Goal: Information Seeking & Learning: Learn about a topic

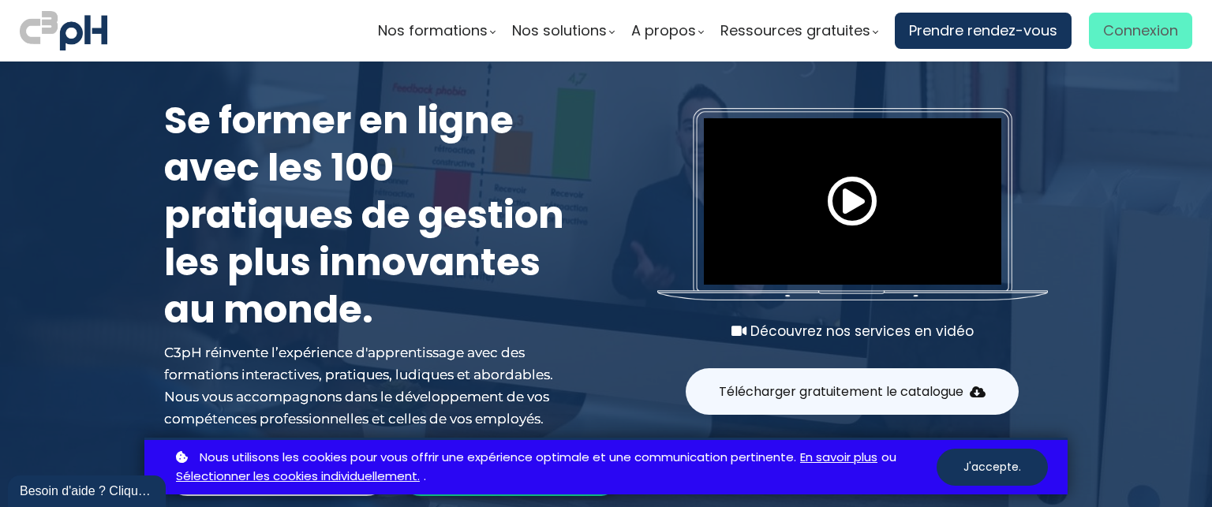
click at [1130, 32] on span "Connexion" at bounding box center [1140, 31] width 75 height 24
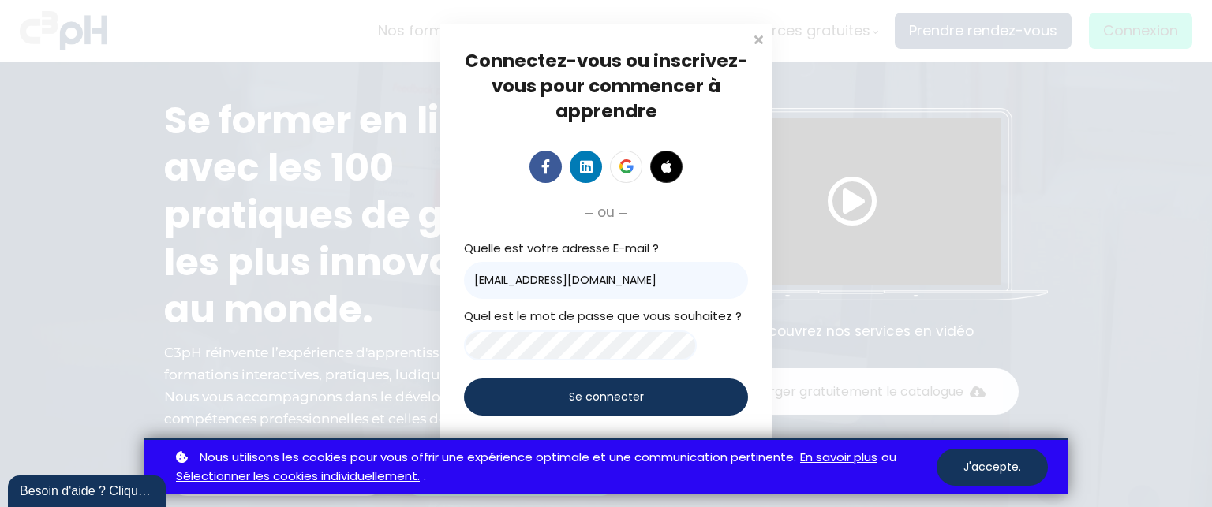
click at [599, 406] on span "Se connecter" at bounding box center [606, 397] width 75 height 17
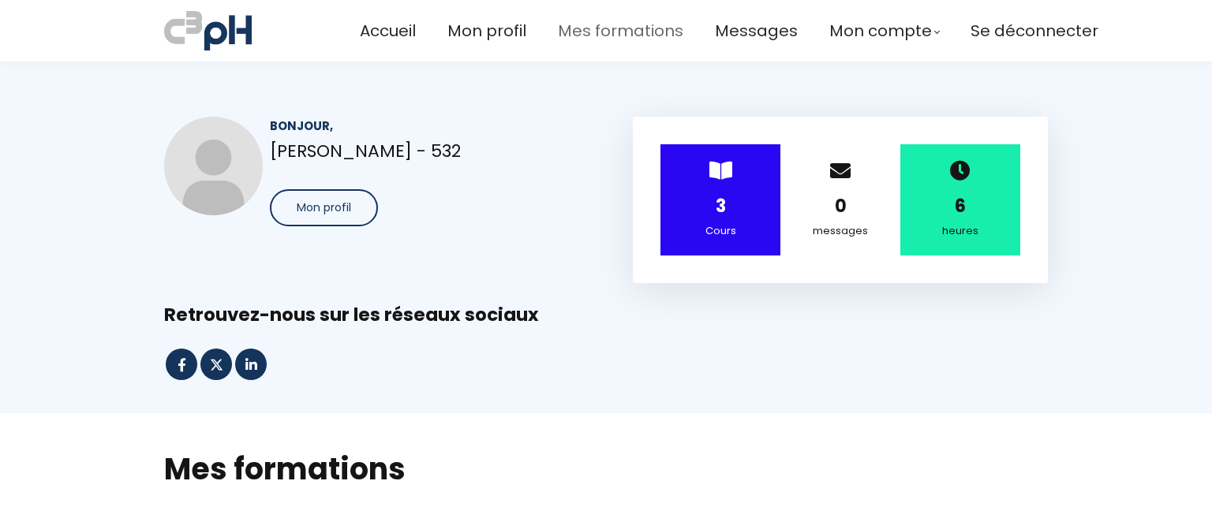
click at [586, 29] on span "Mes formations" at bounding box center [620, 31] width 125 height 26
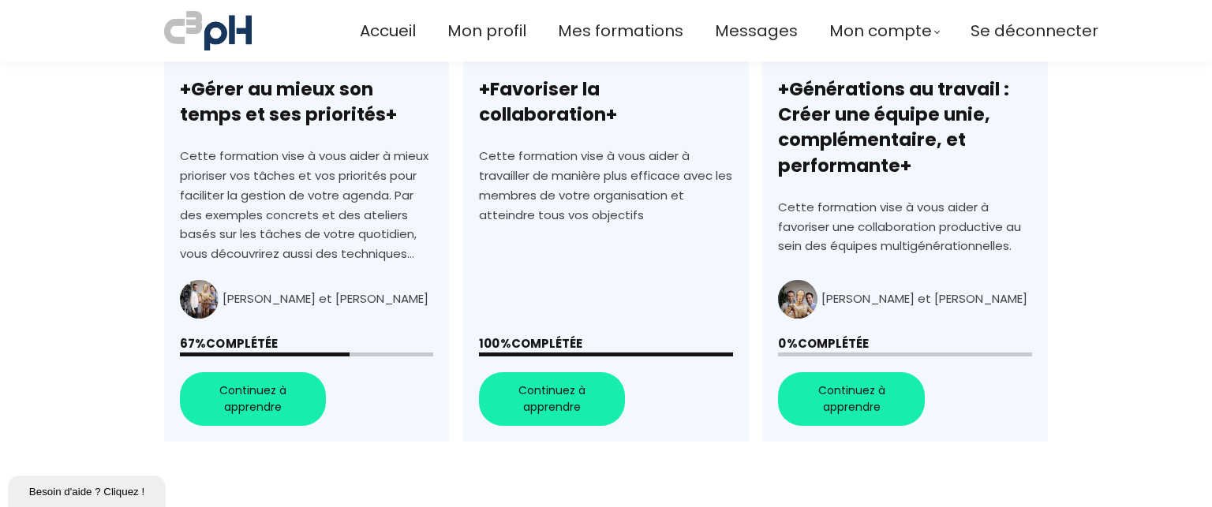
scroll to position [552, 0]
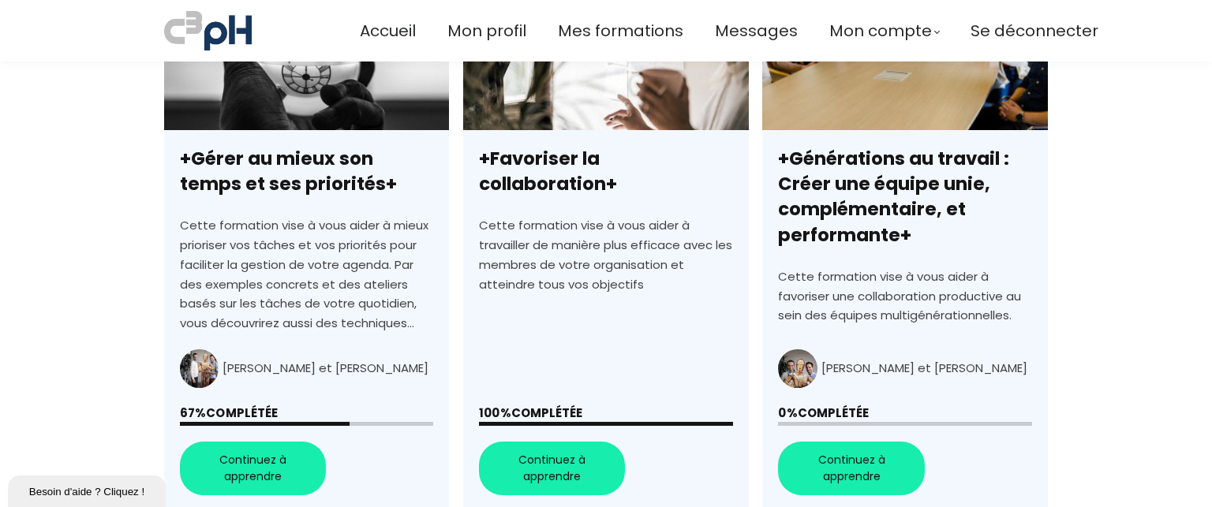
click at [855, 470] on link "+Générations au travail : Créer une équipe unie, complémentaire, et performante+" at bounding box center [904, 241] width 285 height 542
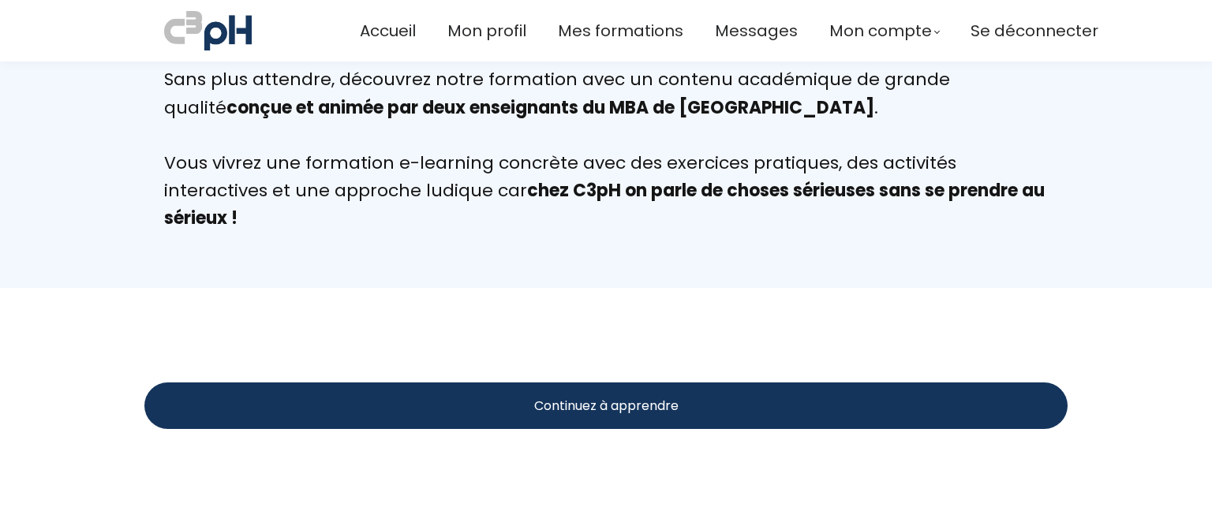
scroll to position [2920, 0]
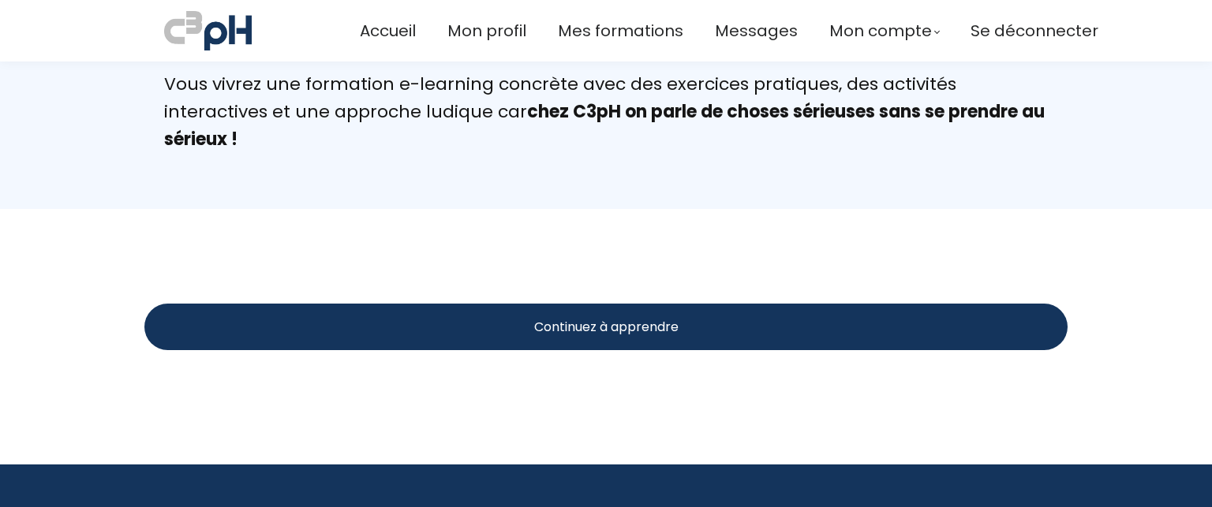
click at [613, 317] on span "Continuez à apprendre" at bounding box center [606, 327] width 144 height 20
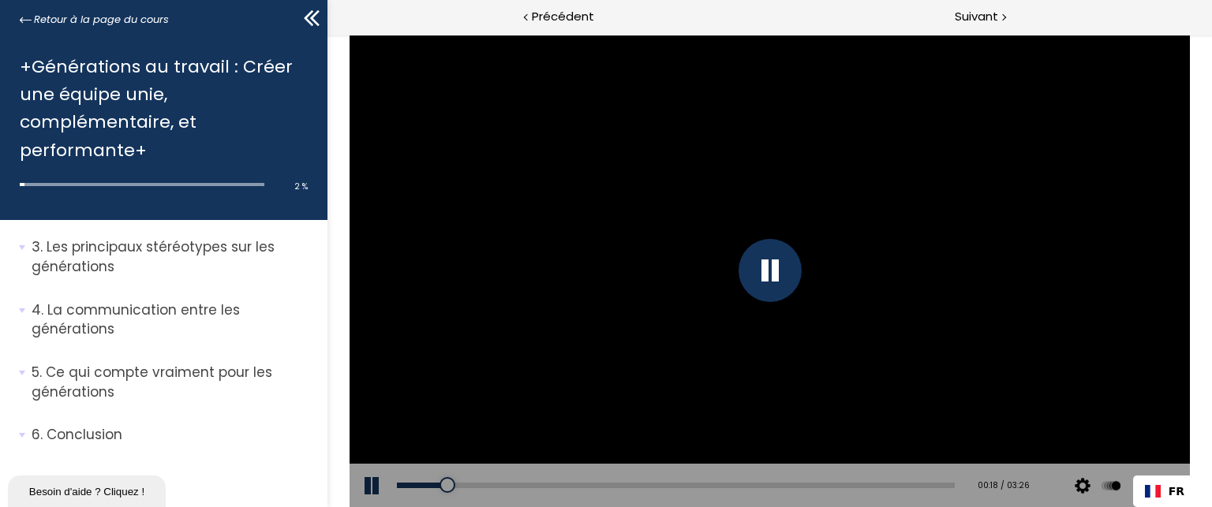
click at [338, 134] on div "Click for sound @keyframes VOLUME_SMALL_WAVE_FLASH { 0% { opacity: 0; } 33% { o…" at bounding box center [769, 271] width 885 height 473
click at [980, 18] on span "Suivant" at bounding box center [976, 17] width 43 height 20
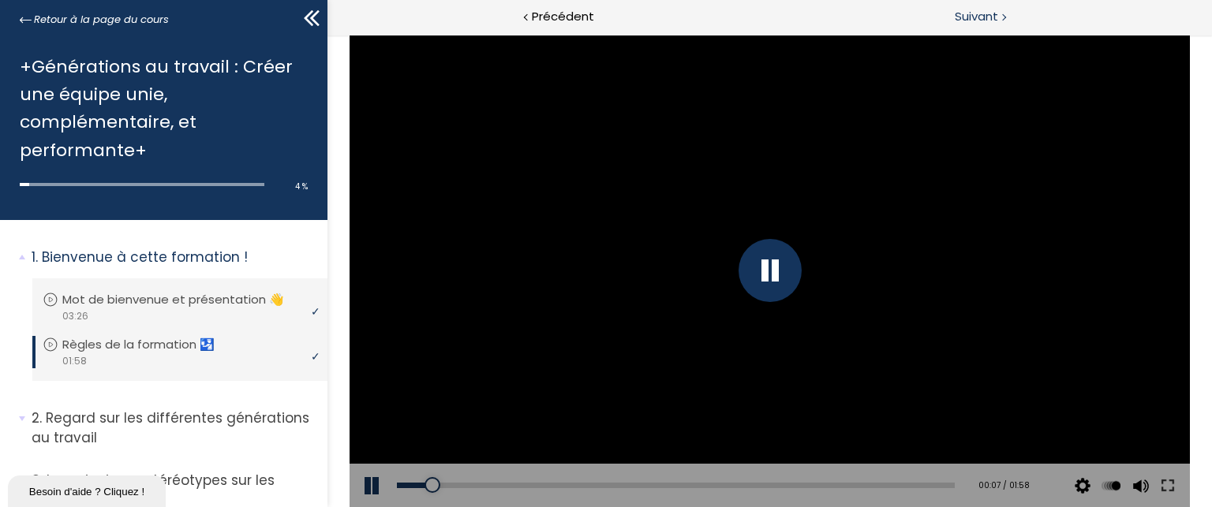
click at [983, 18] on span "Suivant" at bounding box center [976, 17] width 43 height 20
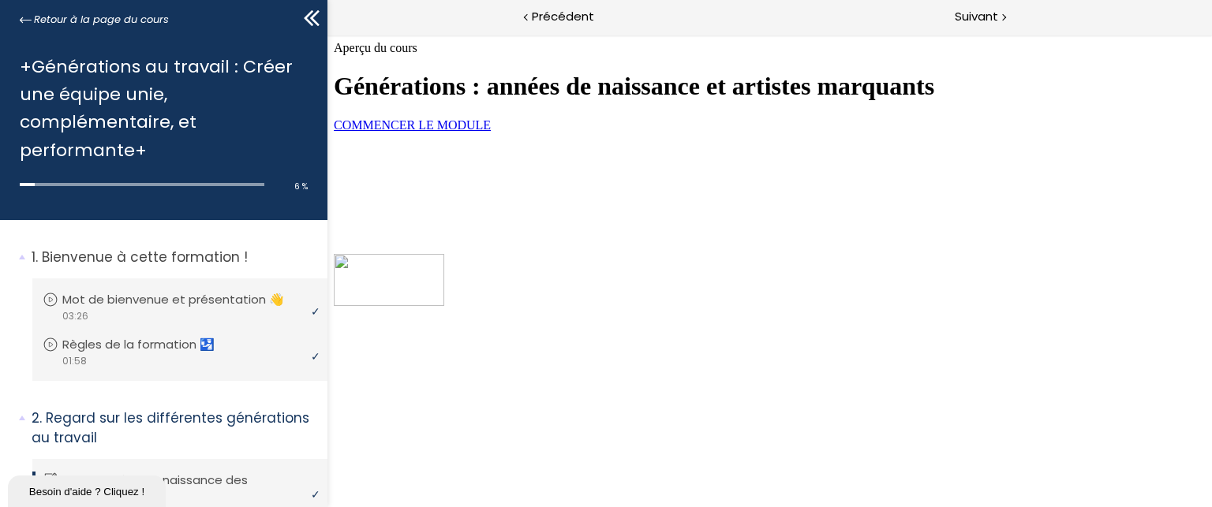
click at [490, 132] on span "COMMENCER LE MODULE" at bounding box center [411, 124] width 157 height 13
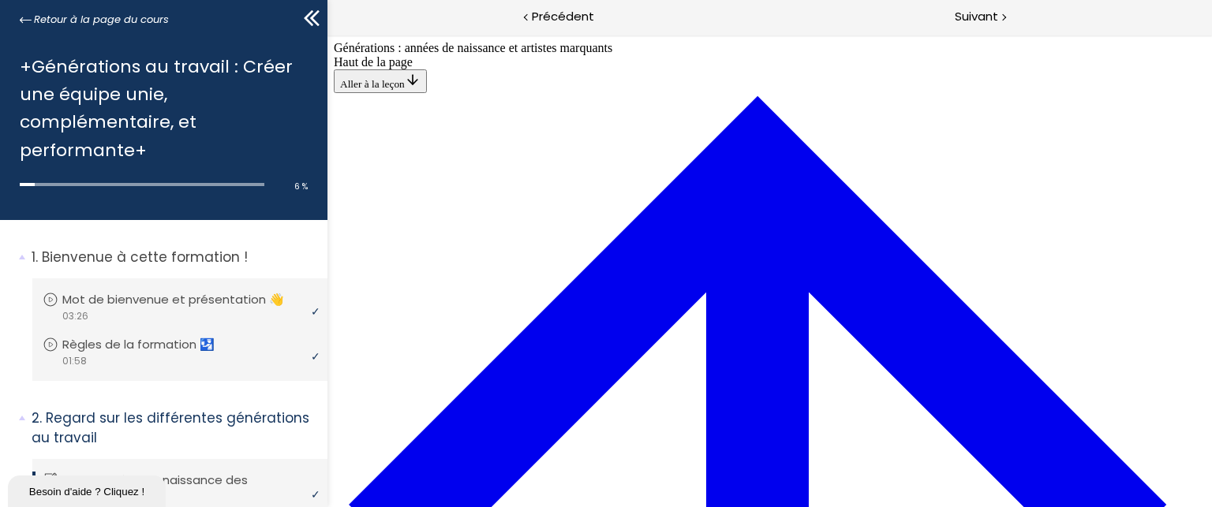
scroll to position [765, 0]
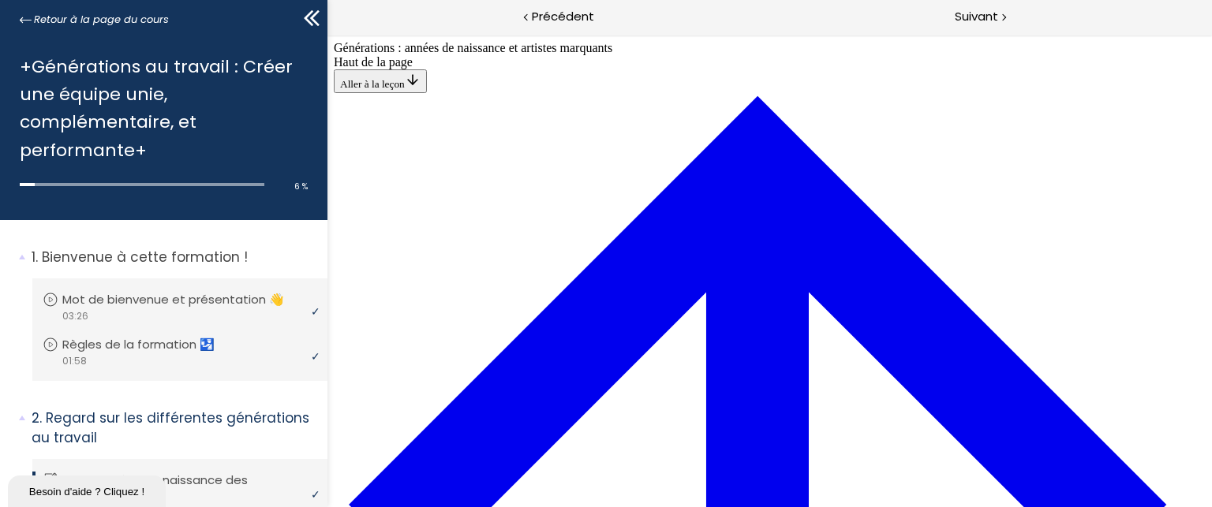
scroll to position [4966, 0]
click at [967, 17] on span "Suivant" at bounding box center [976, 17] width 43 height 20
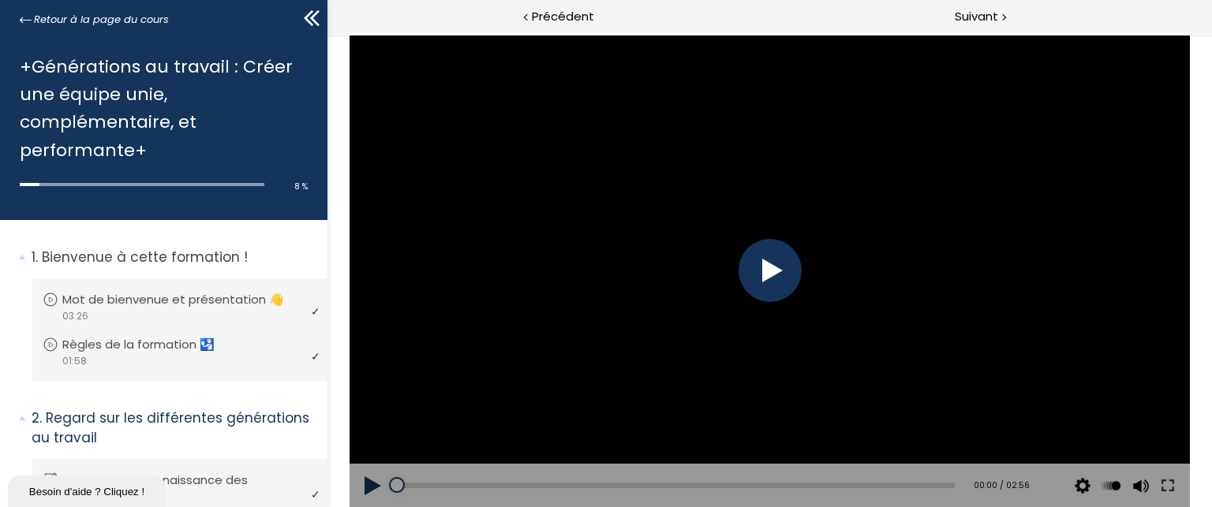
click at [780, 268] on div at bounding box center [769, 270] width 63 height 63
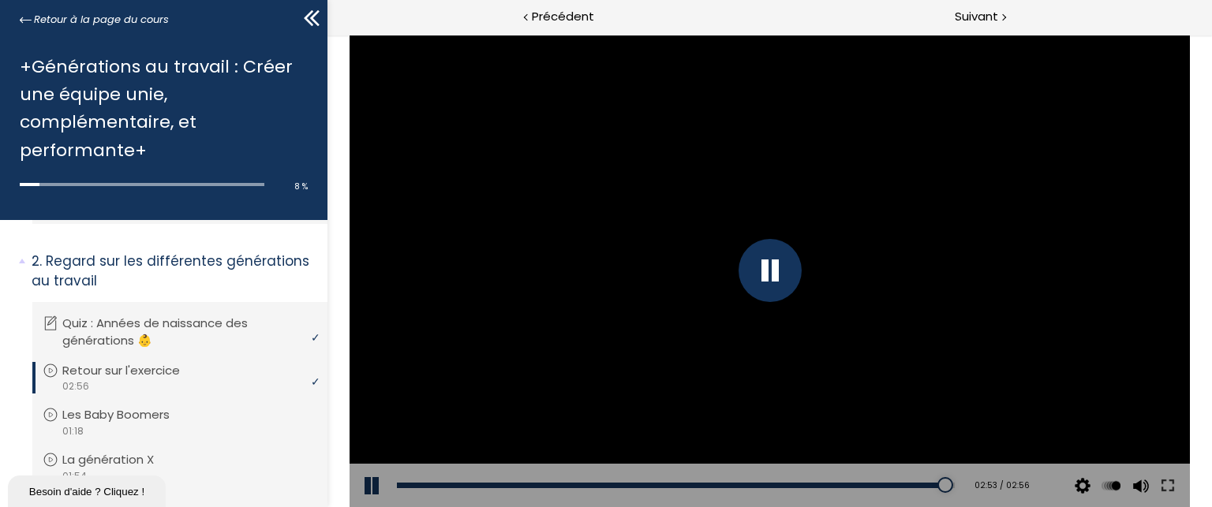
scroll to position [237, 0]
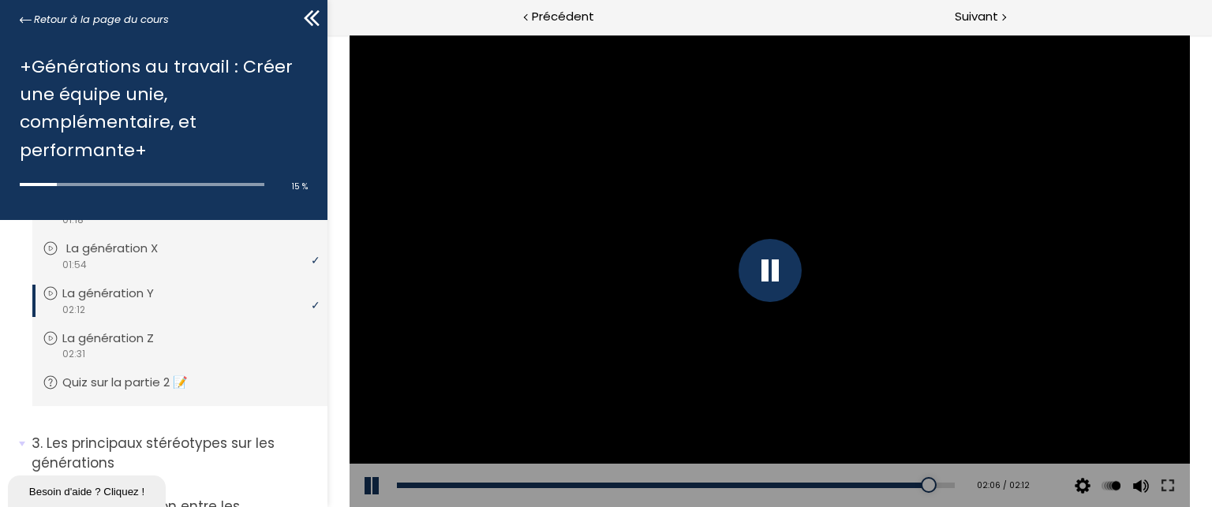
scroll to position [395, 0]
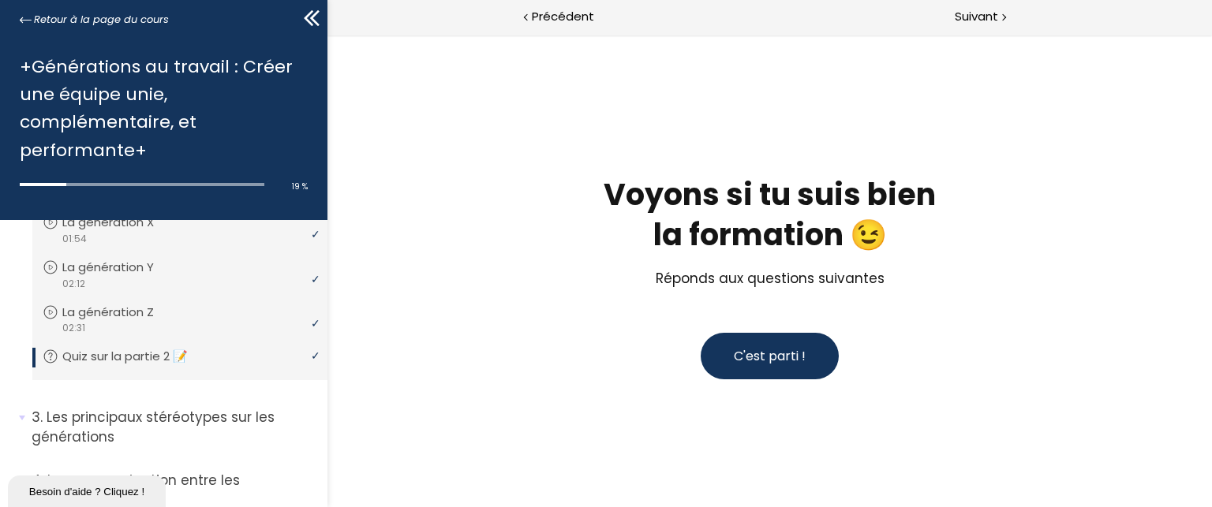
click at [758, 353] on span "C'est parti !" at bounding box center [769, 356] width 72 height 18
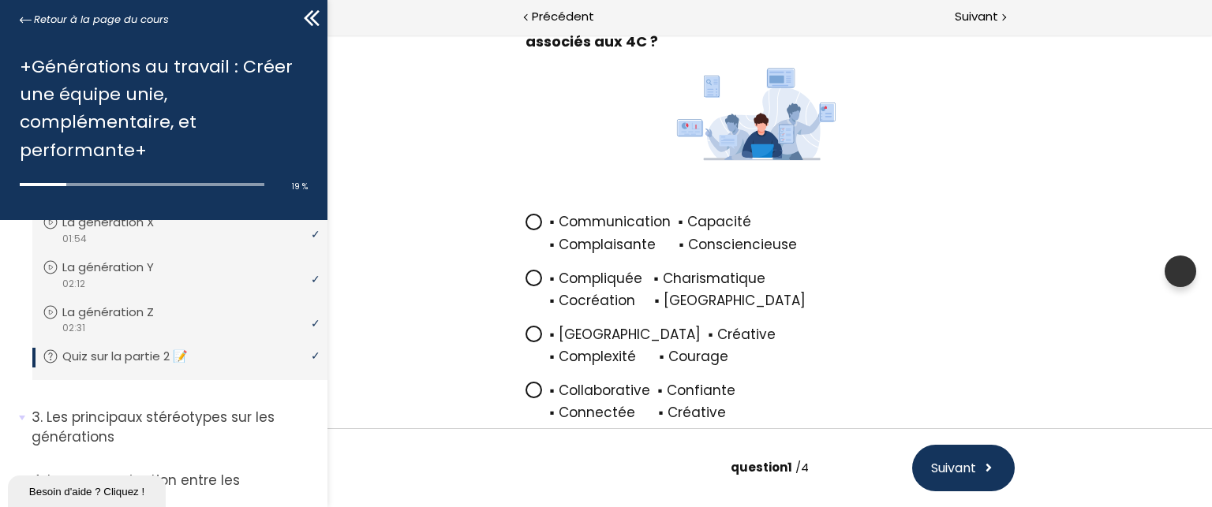
scroll to position [256, 0]
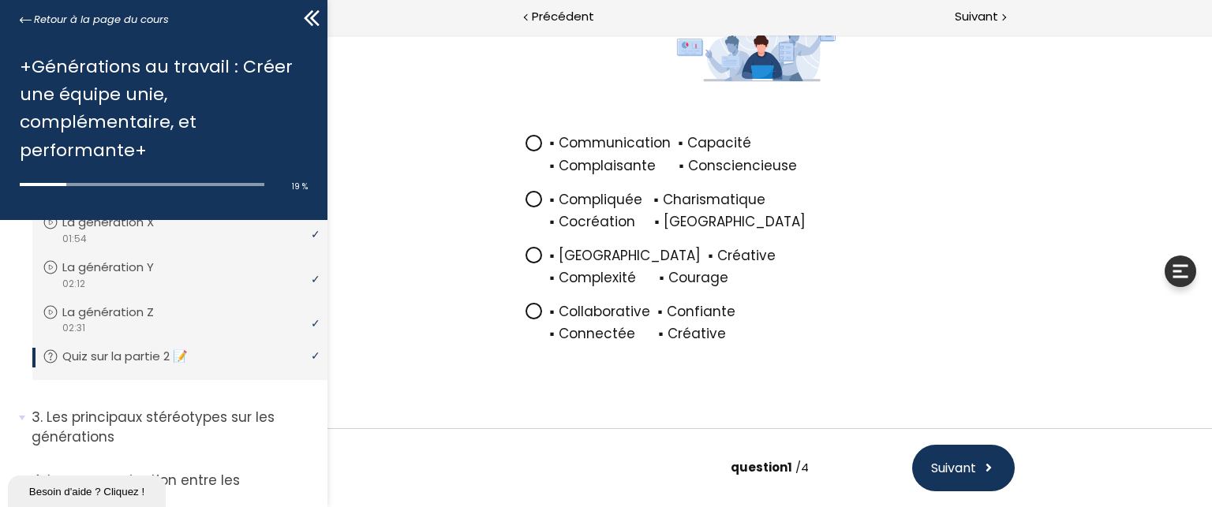
click at [527, 305] on icon at bounding box center [532, 311] width 13 height 13
click at [525, 316] on input "▪ Collaborative ▪ Confiante ▪ Connectée ▪ Créative" at bounding box center [525, 316] width 0 height 0
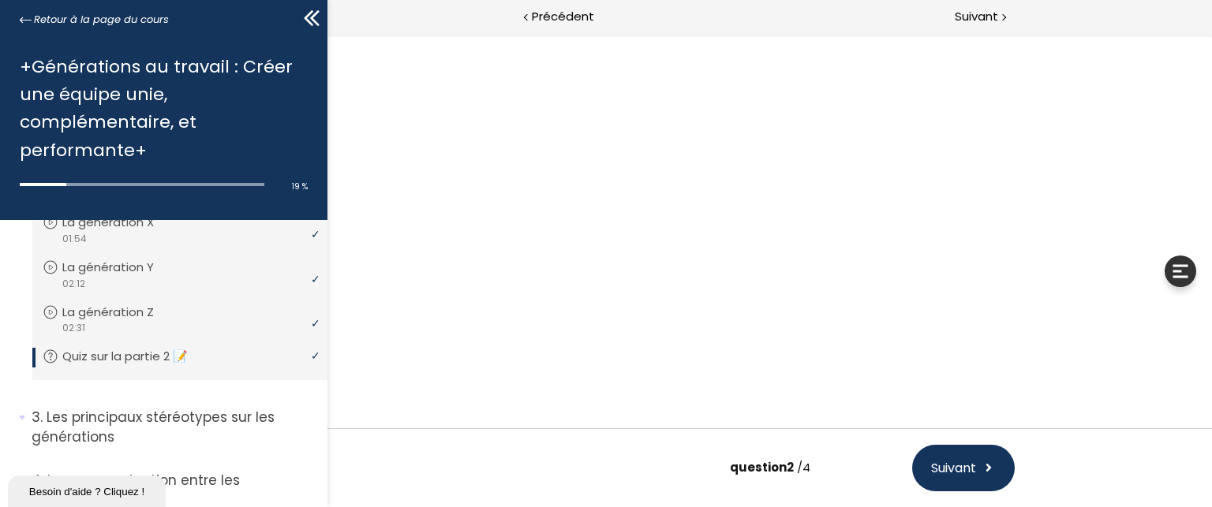
scroll to position [0, 0]
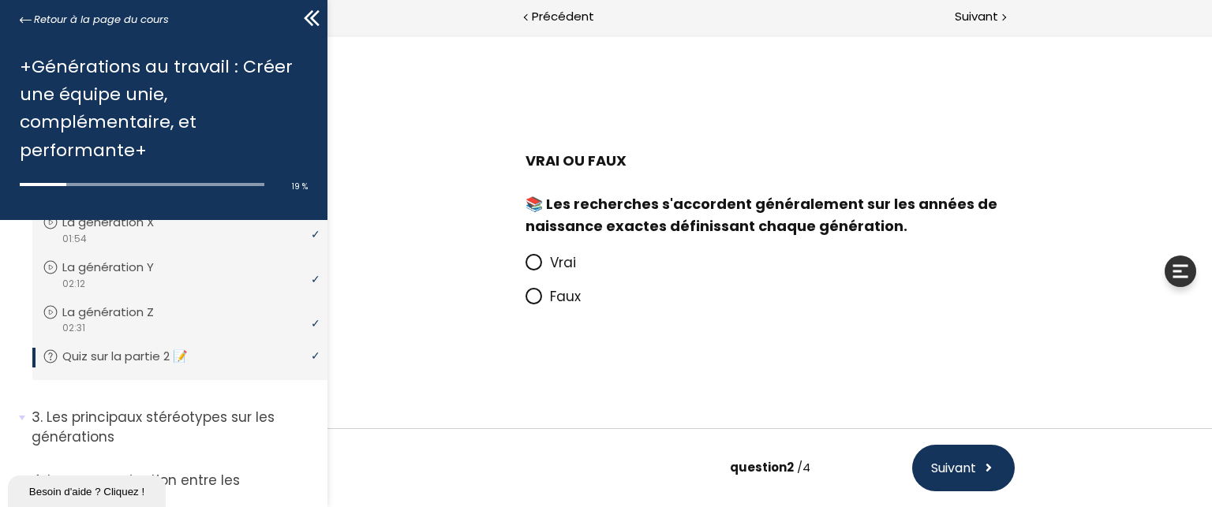
click at [527, 288] on span at bounding box center [537, 297] width 24 height 20
click at [525, 301] on input "Faux" at bounding box center [525, 301] width 0 height 0
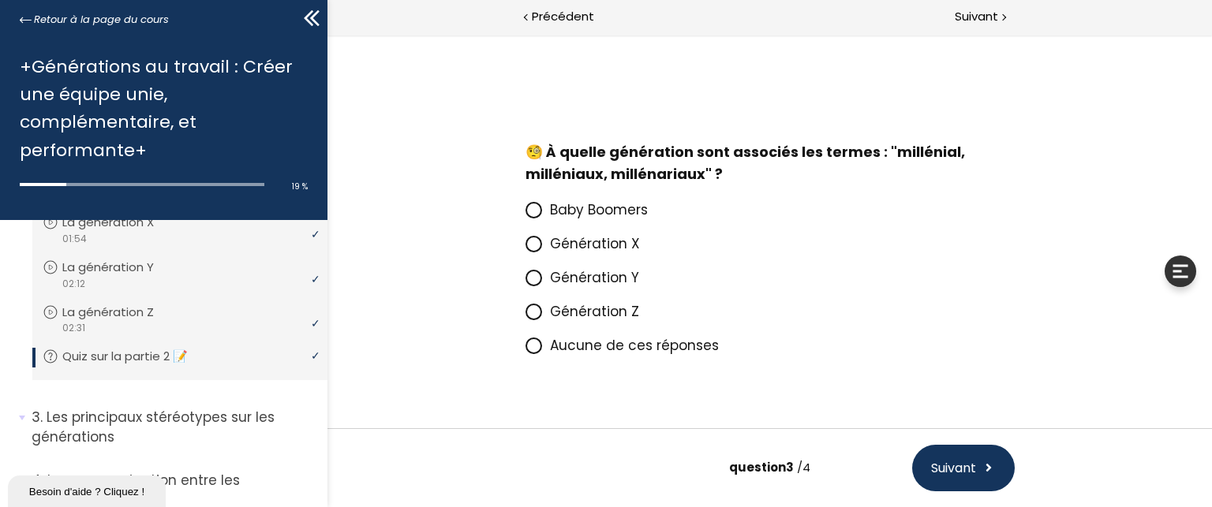
scroll to position [39, 0]
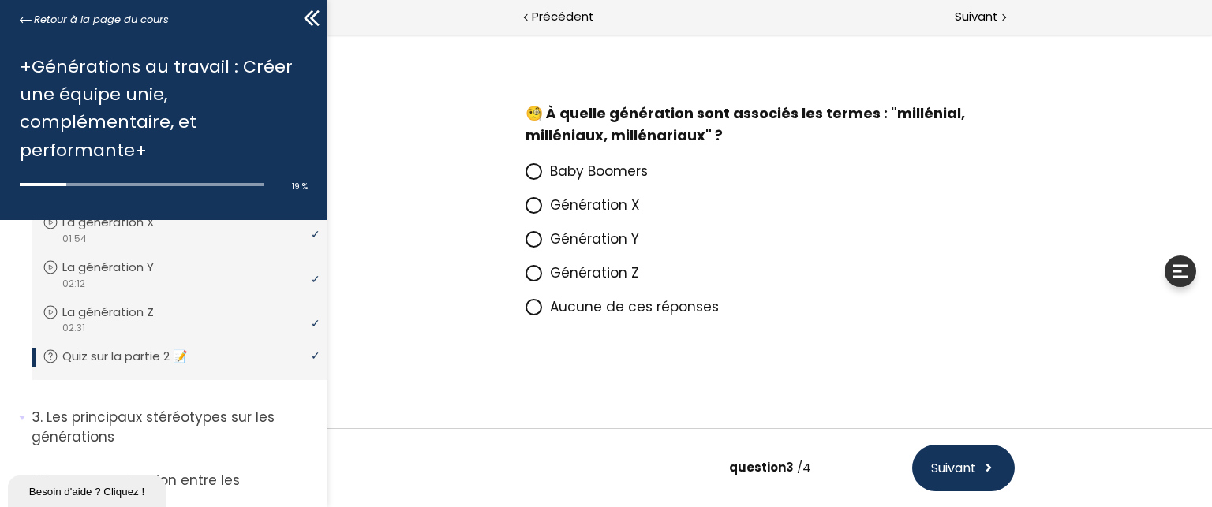
click at [528, 234] on icon at bounding box center [532, 238] width 9 height 9
click at [525, 244] on input "Génération Y" at bounding box center [525, 244] width 0 height 0
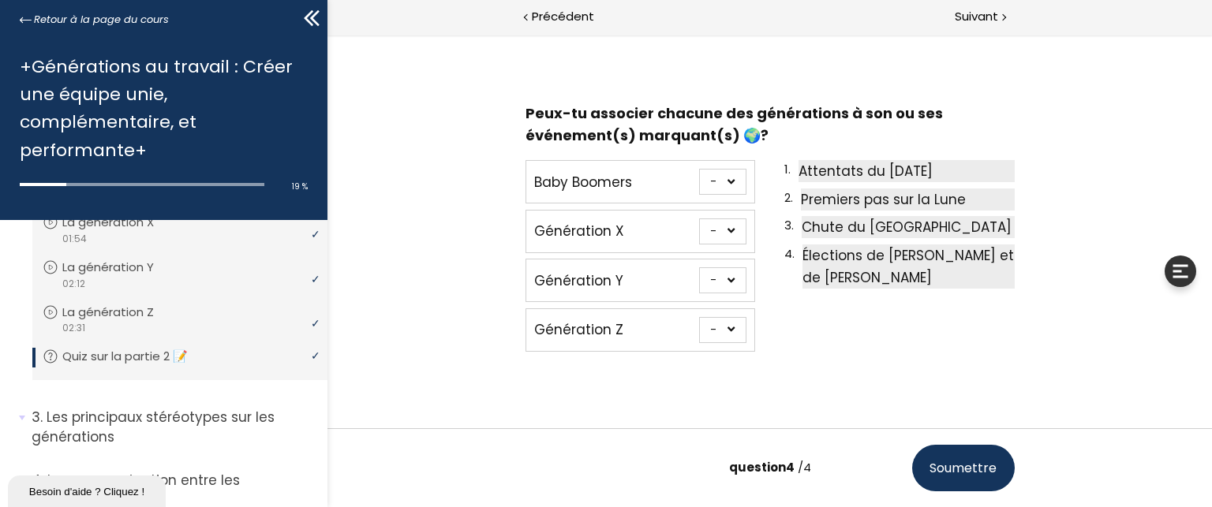
scroll to position [69, 0]
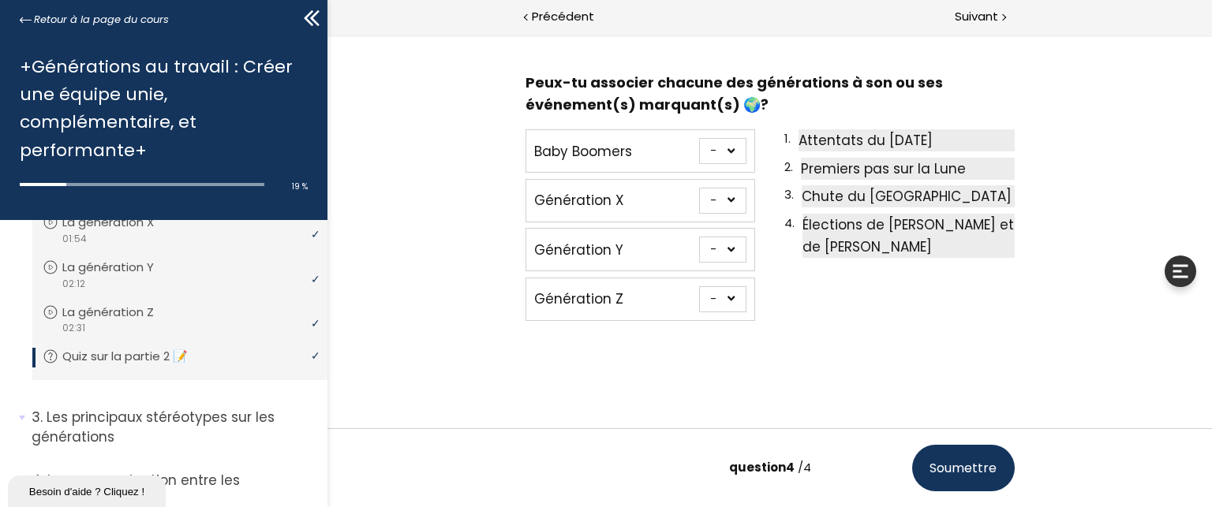
click at [732, 245] on select "- 1 2 3 4" at bounding box center [721, 250] width 47 height 26
select select "667aa744ca8ce"
click at [698, 237] on select "- 1 2 3 4" at bounding box center [721, 250] width 47 height 26
click at [728, 297] on select "- 1 2 3 4" at bounding box center [721, 299] width 47 height 26
select select "667aa744ca949"
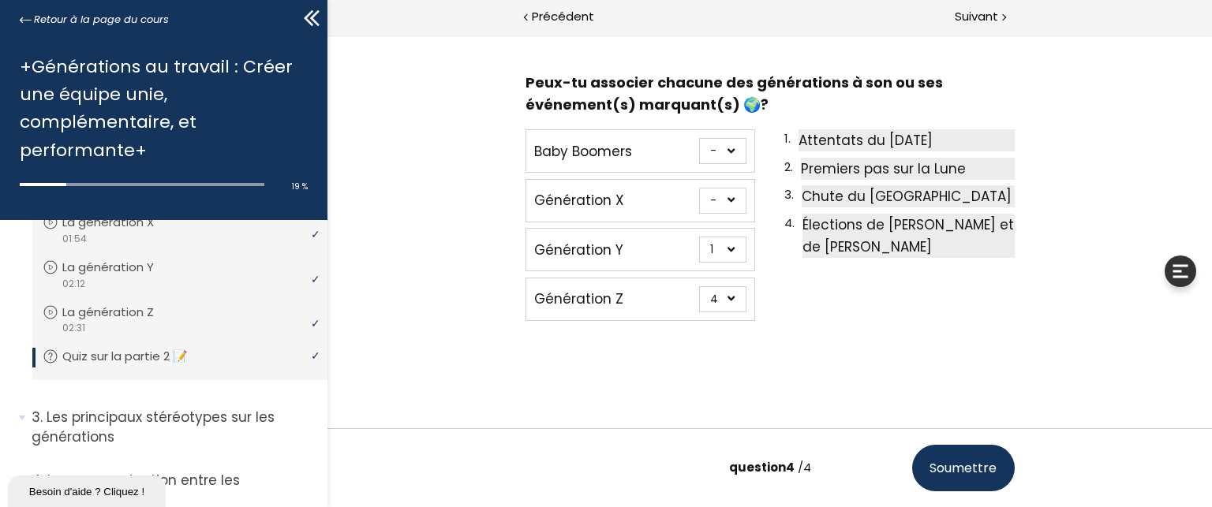
click at [698, 286] on select "- 1 2 3 4" at bounding box center [721, 299] width 47 height 26
click at [724, 145] on select "- 1 2 3 4" at bounding box center [721, 151] width 47 height 26
select select "667aa744ca7f1"
click at [698, 138] on select "- 1 2 3 4" at bounding box center [721, 151] width 47 height 26
click at [718, 197] on select "- 1 2 3 4" at bounding box center [721, 201] width 47 height 26
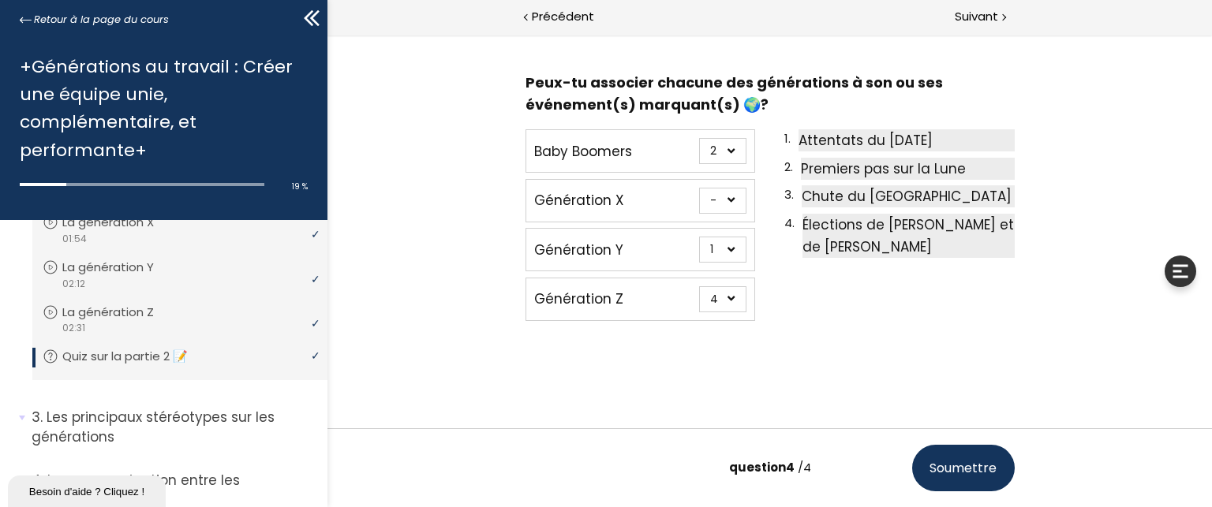
select select "667aa744ca862"
click at [698, 188] on select "- 1 2 3 4" at bounding box center [721, 201] width 47 height 26
click at [953, 476] on span "Soumettre" at bounding box center [962, 469] width 67 height 20
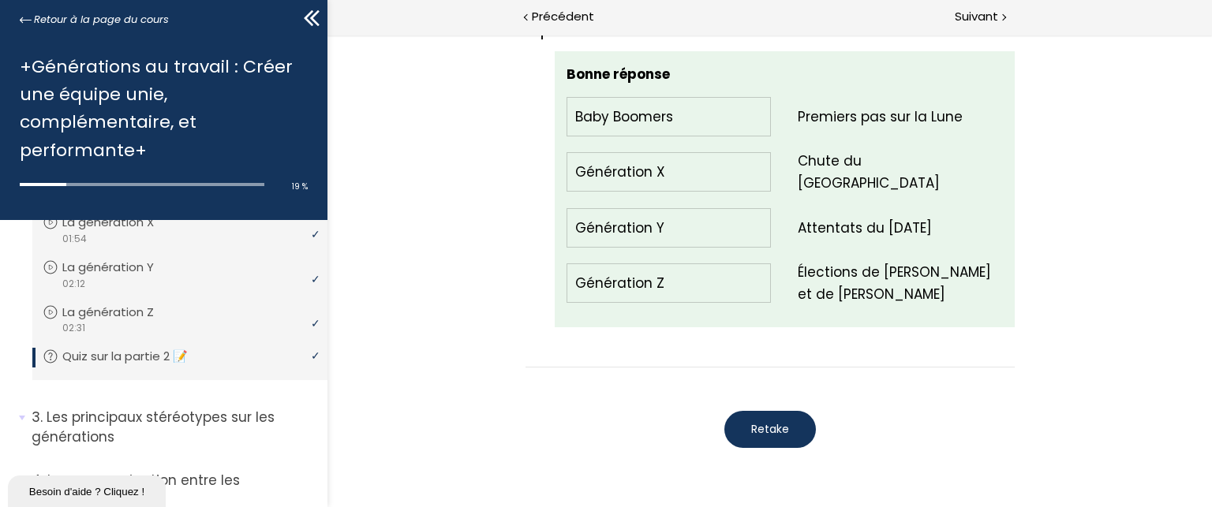
scroll to position [2102, 0]
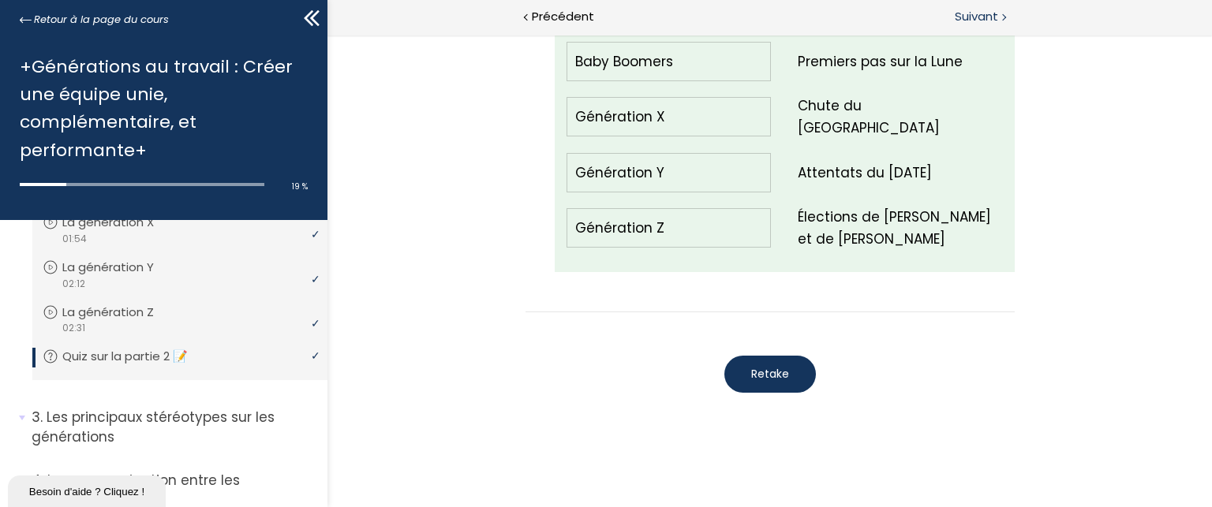
click at [975, 14] on span "Suivant" at bounding box center [976, 17] width 43 height 20
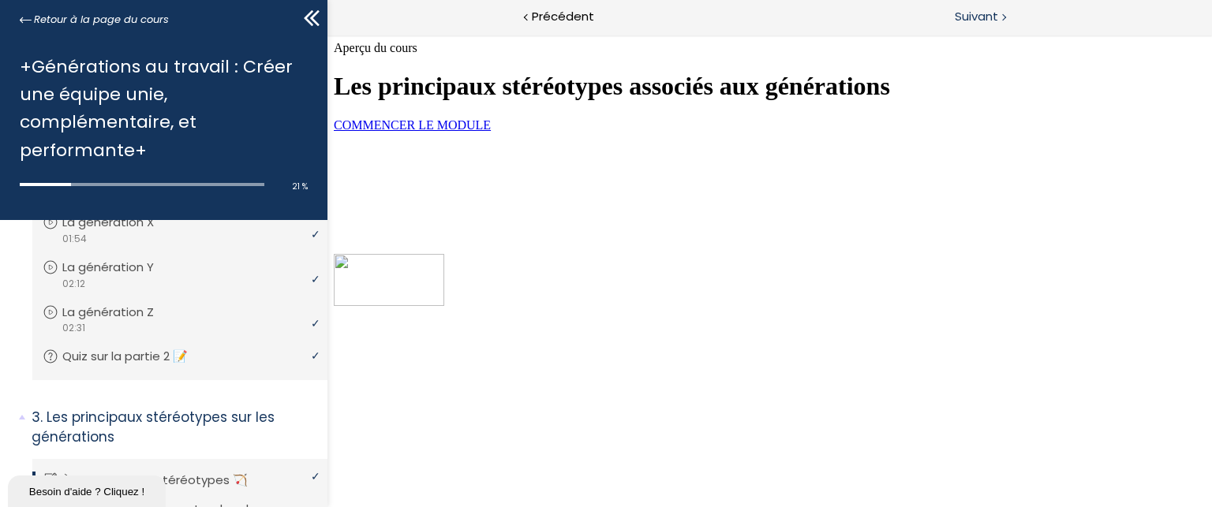
scroll to position [79, 0]
click at [490, 132] on link "COMMENCER LE MODULE" at bounding box center [411, 124] width 157 height 13
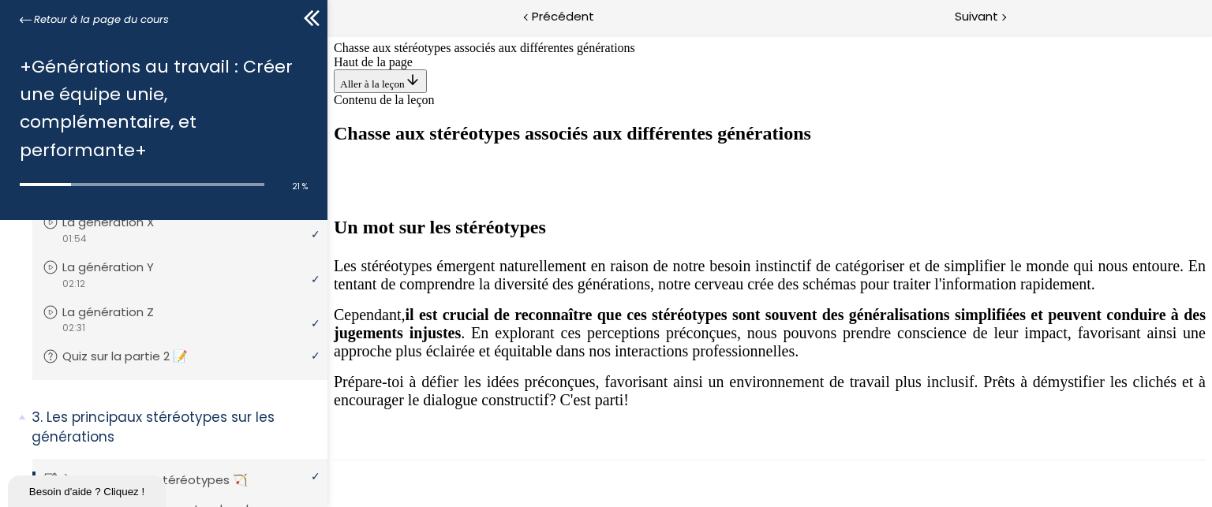
scroll to position [1239, 0]
drag, startPoint x: 754, startPoint y: 185, endPoint x: 852, endPoint y: 378, distance: 216.0
drag, startPoint x: 737, startPoint y: 211, endPoint x: 668, endPoint y: 397, distance: 198.5
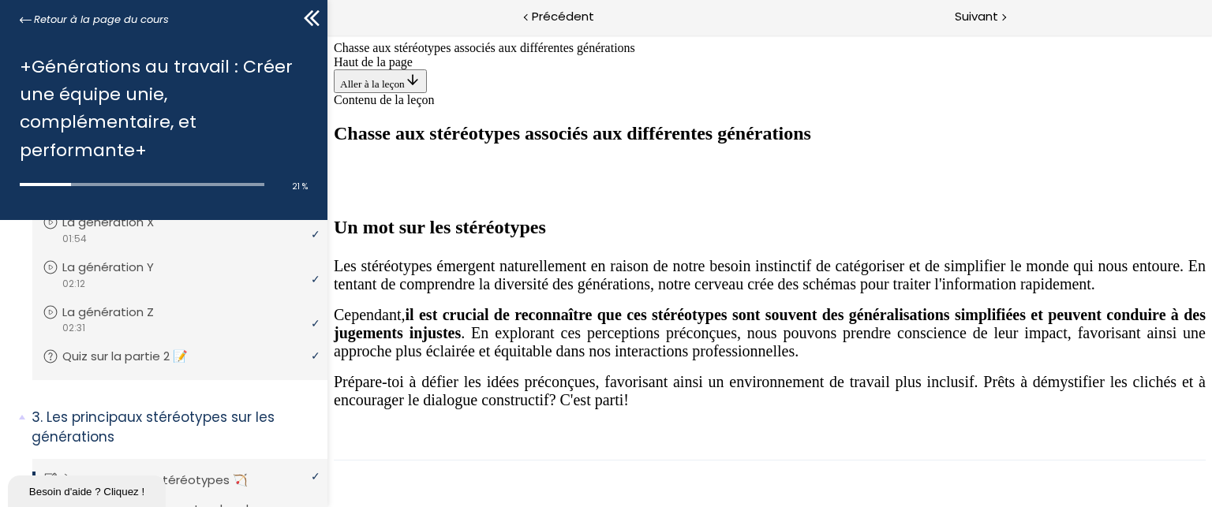
drag, startPoint x: 753, startPoint y: 242, endPoint x: 1041, endPoint y: 439, distance: 348.7
drag, startPoint x: 774, startPoint y: 219, endPoint x: 442, endPoint y: 391, distance: 374.1
drag, startPoint x: 775, startPoint y: 198, endPoint x: 1080, endPoint y: 396, distance: 363.4
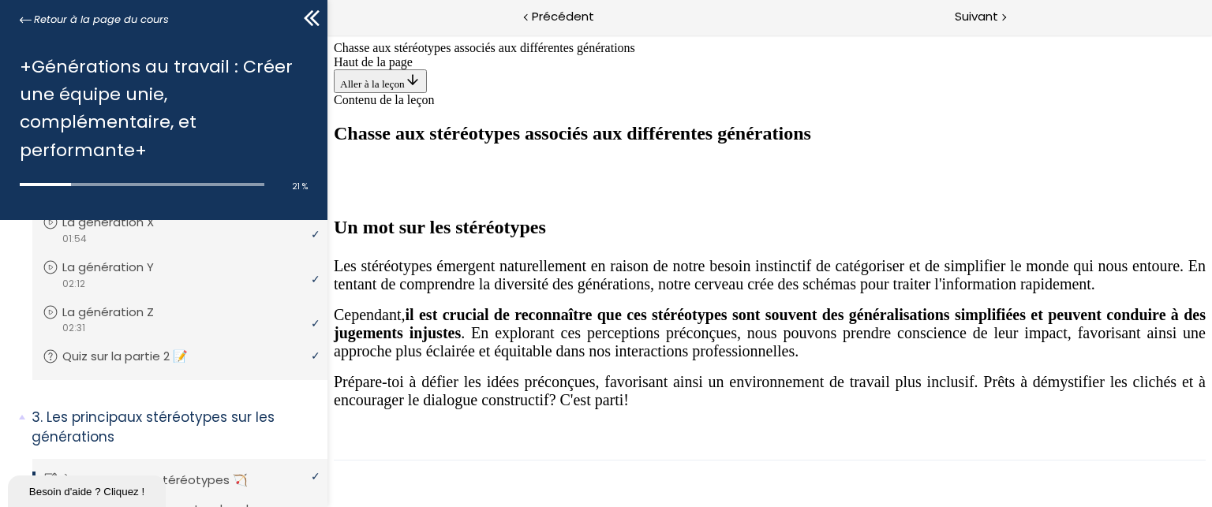
drag, startPoint x: 1080, startPoint y: 396, endPoint x: 892, endPoint y: 313, distance: 205.6
drag, startPoint x: 805, startPoint y: 223, endPoint x: 884, endPoint y: 410, distance: 203.0
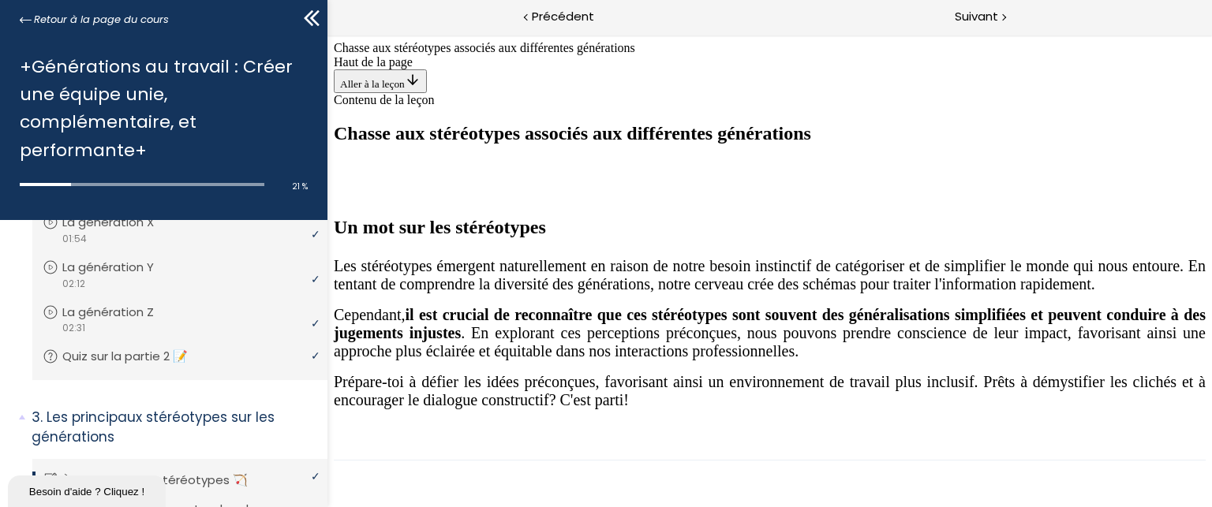
drag, startPoint x: 770, startPoint y: 221, endPoint x: 669, endPoint y: 420, distance: 223.1
drag, startPoint x: 769, startPoint y: 226, endPoint x: 881, endPoint y: 422, distance: 225.1
drag, startPoint x: 784, startPoint y: 218, endPoint x: 1084, endPoint y: 410, distance: 355.7
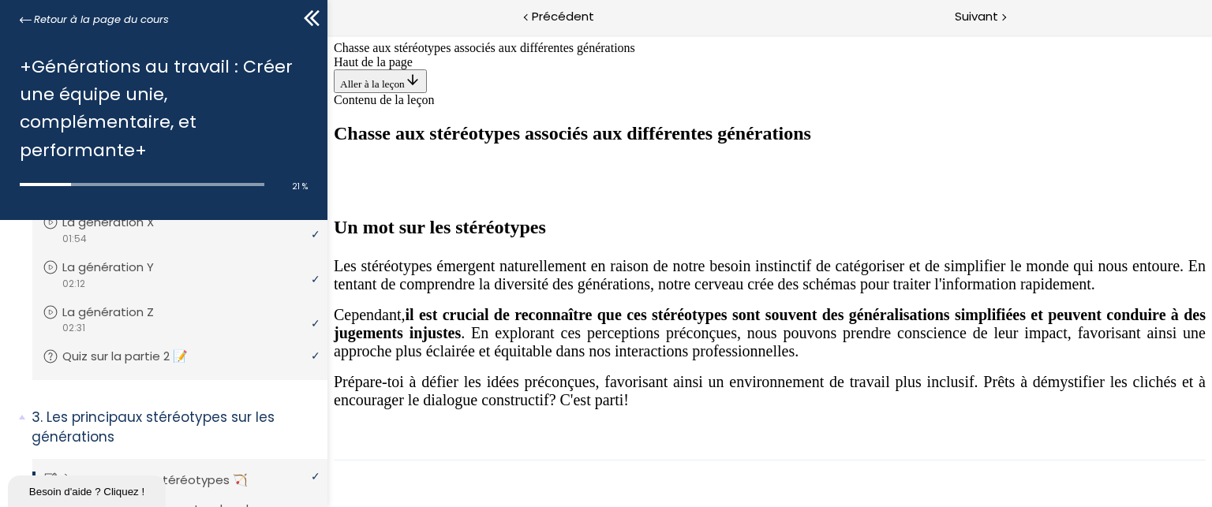
drag, startPoint x: 808, startPoint y: 219, endPoint x: 709, endPoint y: 411, distance: 215.7
drag, startPoint x: 764, startPoint y: 223, endPoint x: 1057, endPoint y: 415, distance: 351.1
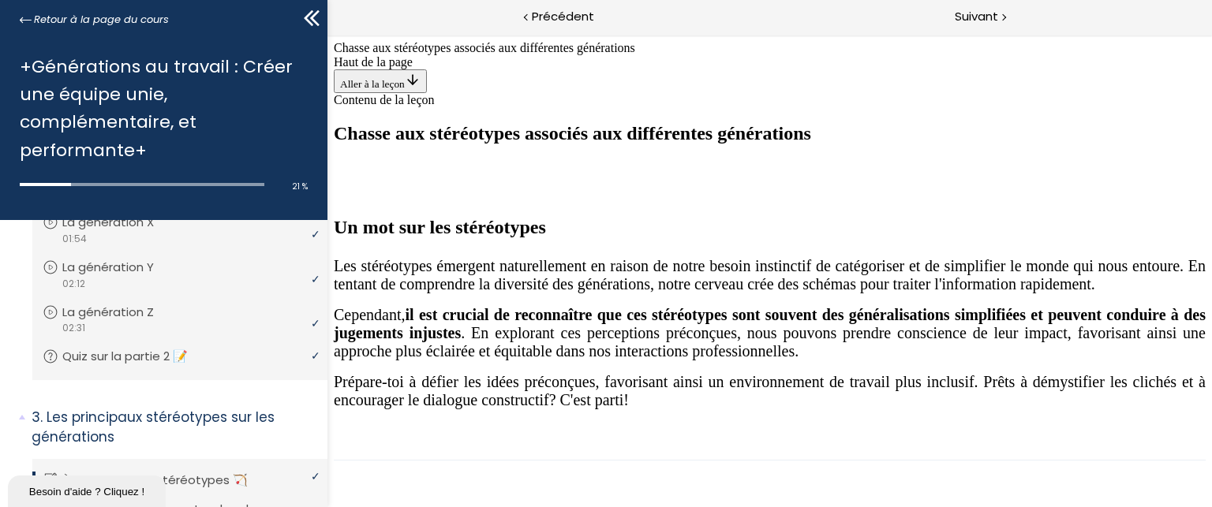
drag, startPoint x: 755, startPoint y: 225, endPoint x: 477, endPoint y: 403, distance: 330.8
drag, startPoint x: 775, startPoint y: 260, endPoint x: 867, endPoint y: 430, distance: 193.5
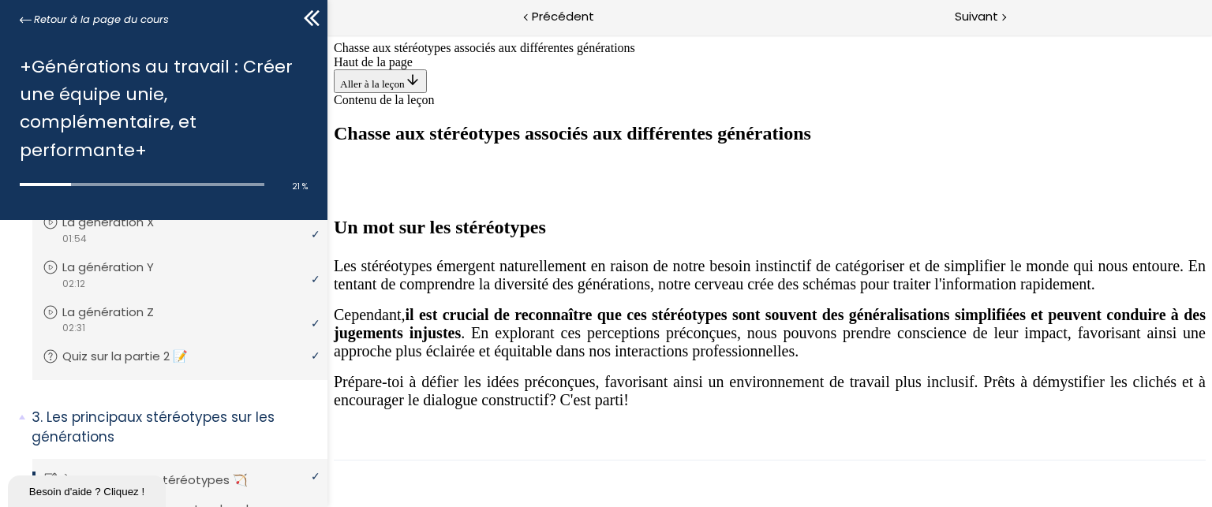
drag, startPoint x: 746, startPoint y: 240, endPoint x: 668, endPoint y: 419, distance: 195.4
drag, startPoint x: 761, startPoint y: 268, endPoint x: 847, endPoint y: 450, distance: 201.6
drag, startPoint x: 745, startPoint y: 226, endPoint x: 848, endPoint y: 419, distance: 218.9
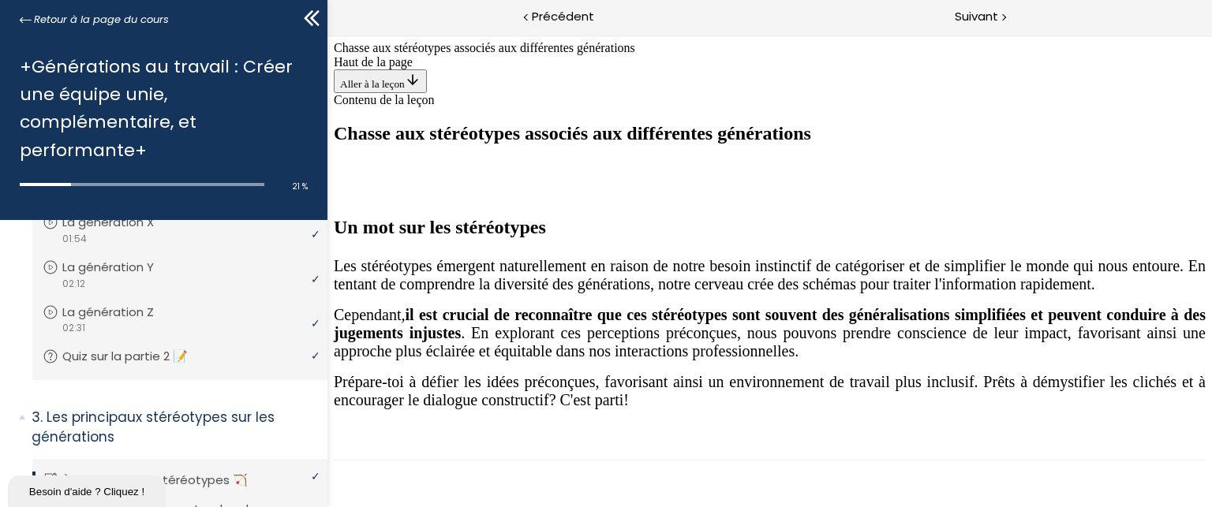
drag, startPoint x: 766, startPoint y: 236, endPoint x: 679, endPoint y: 410, distance: 194.8
drag, startPoint x: 776, startPoint y: 226, endPoint x: 691, endPoint y: 411, distance: 203.1
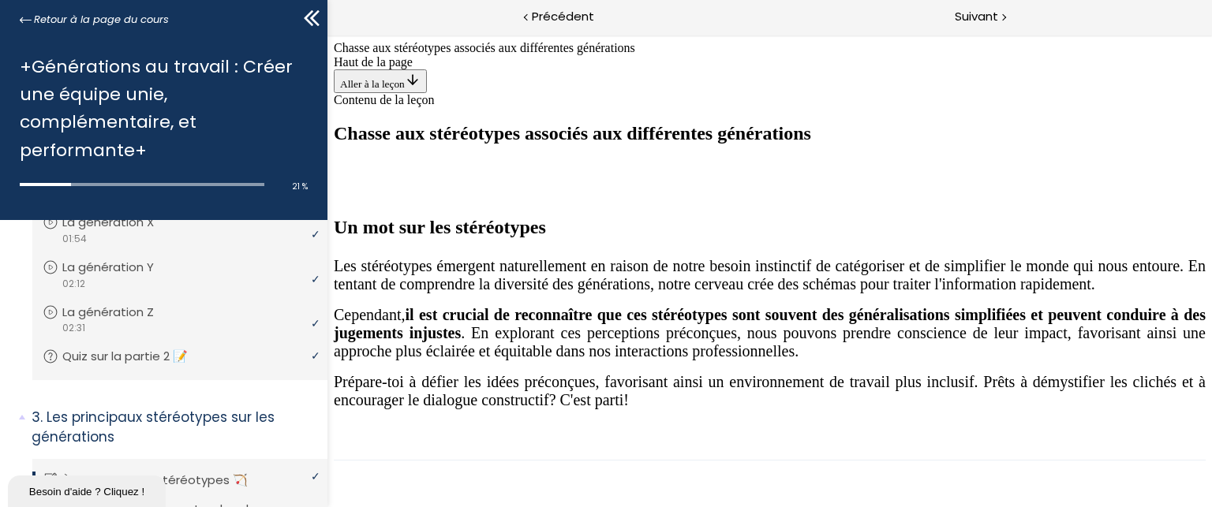
drag, startPoint x: 771, startPoint y: 232, endPoint x: 1069, endPoint y: 429, distance: 357.6
drag, startPoint x: 788, startPoint y: 219, endPoint x: 505, endPoint y: 402, distance: 336.2
drag, startPoint x: 748, startPoint y: 267, endPoint x: 1035, endPoint y: 417, distance: 323.3
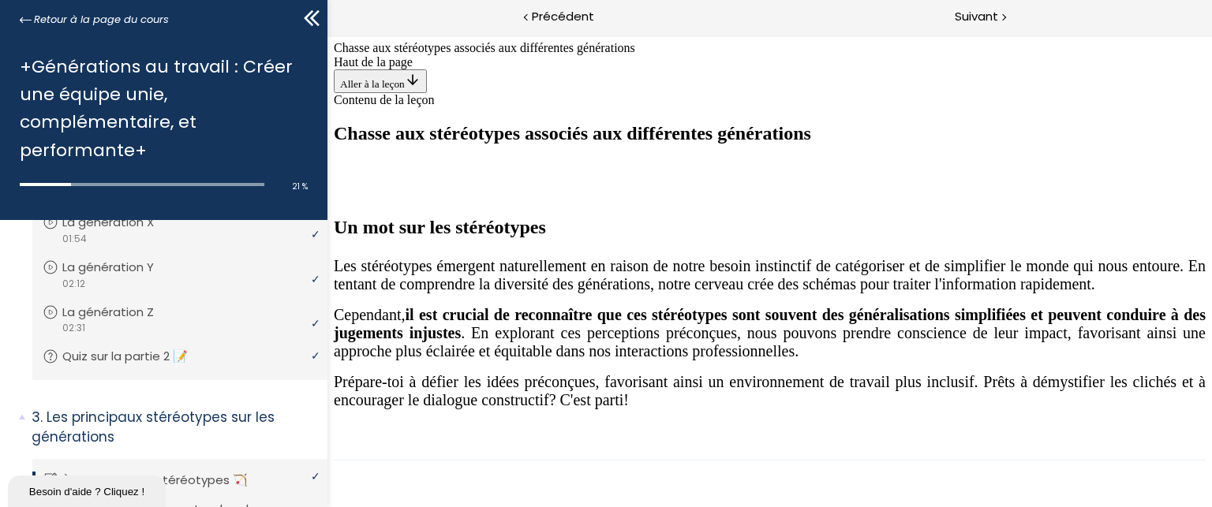
drag, startPoint x: 790, startPoint y: 236, endPoint x: 903, endPoint y: 425, distance: 220.5
drag, startPoint x: 773, startPoint y: 230, endPoint x: 488, endPoint y: 421, distance: 341.9
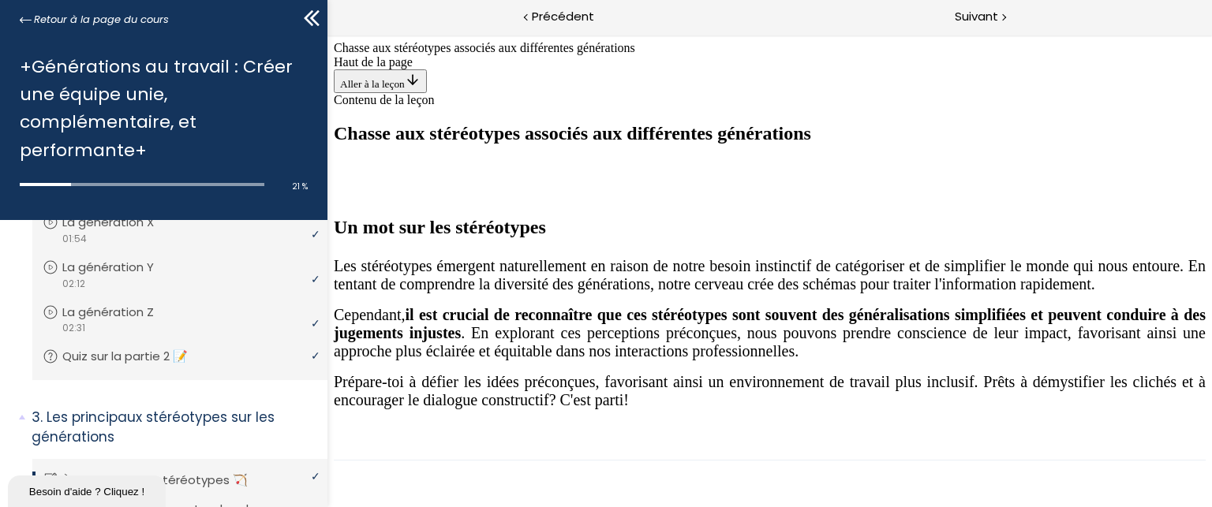
scroll to position [1397, 0]
click at [968, 5] on div "Suivant" at bounding box center [990, 18] width 443 height 36
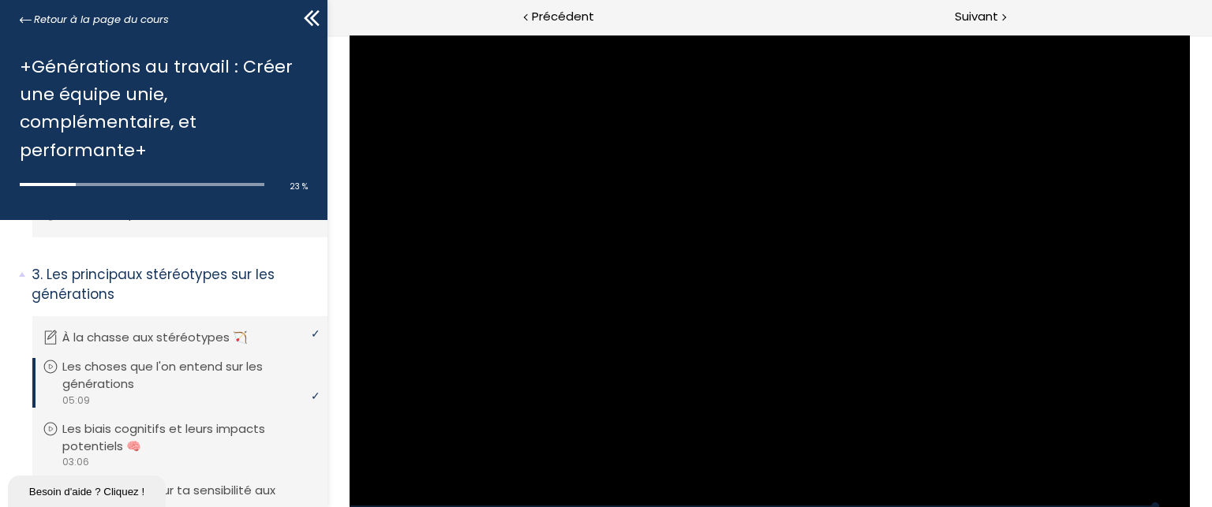
scroll to position [616, 0]
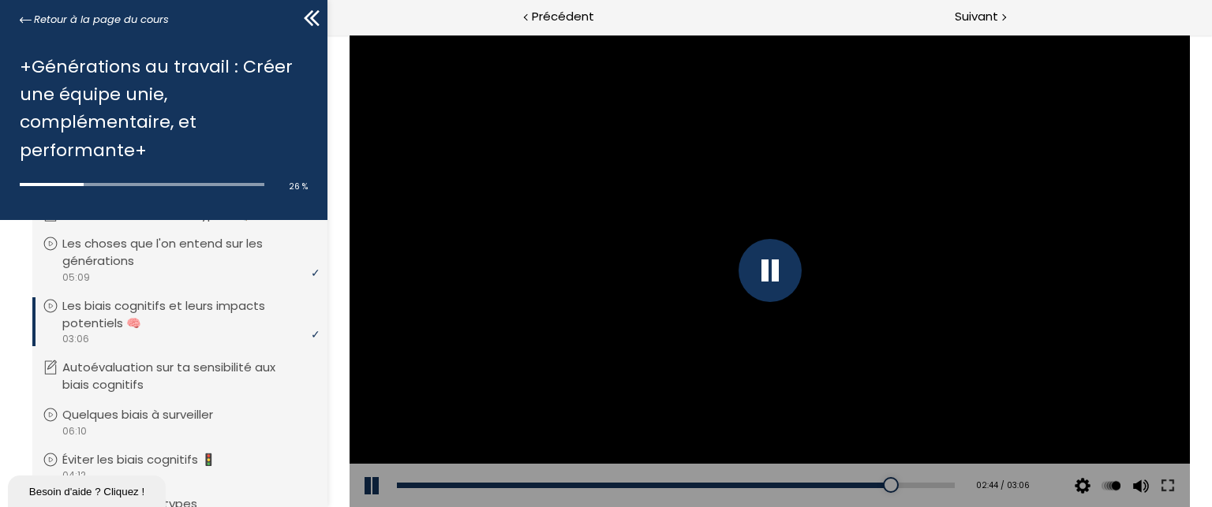
scroll to position [695, 0]
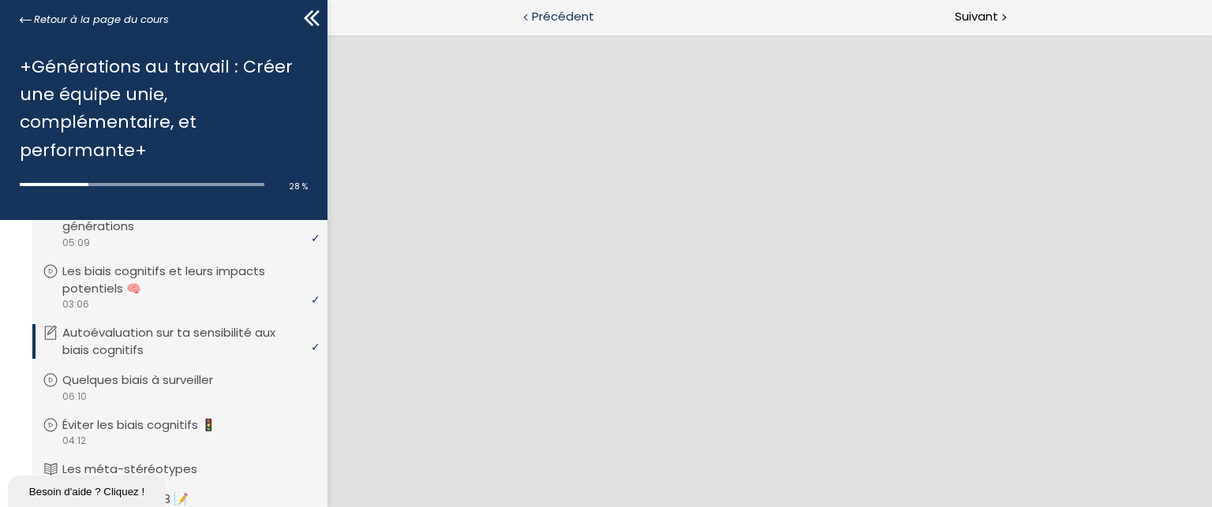
click at [536, 16] on span "Précédent" at bounding box center [563, 17] width 62 height 20
click at [966, 13] on span "Suivant" at bounding box center [976, 17] width 43 height 20
click at [967, 15] on span "Suivant" at bounding box center [976, 17] width 43 height 20
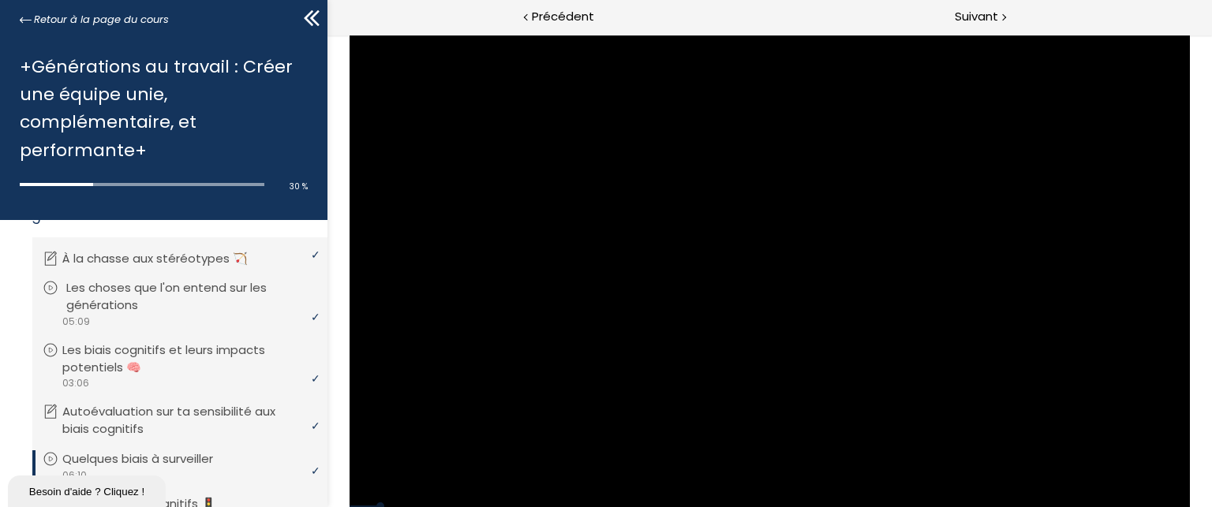
scroll to position [695, 0]
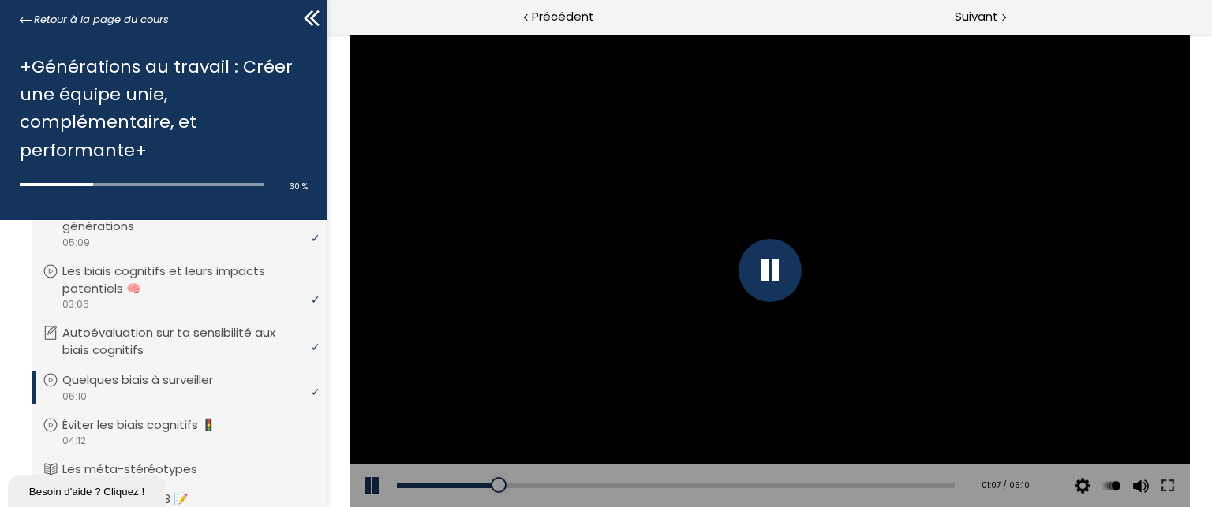
click at [368, 482] on button at bounding box center [372, 486] width 47 height 44
